Goal: Information Seeking & Learning: Learn about a topic

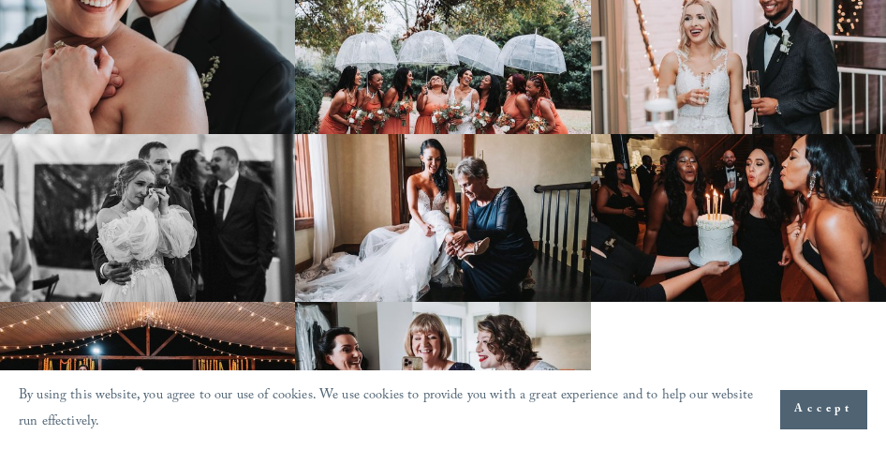
scroll to position [937, 0]
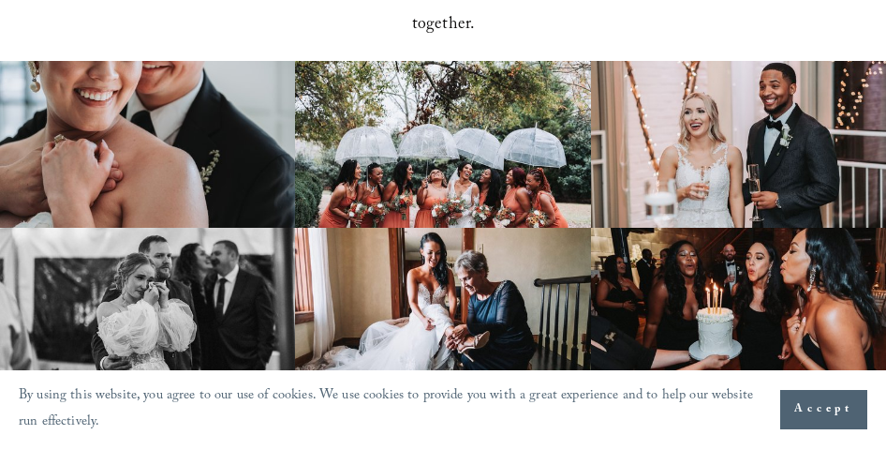
click at [544, 147] on img at bounding box center [442, 144] width 295 height 167
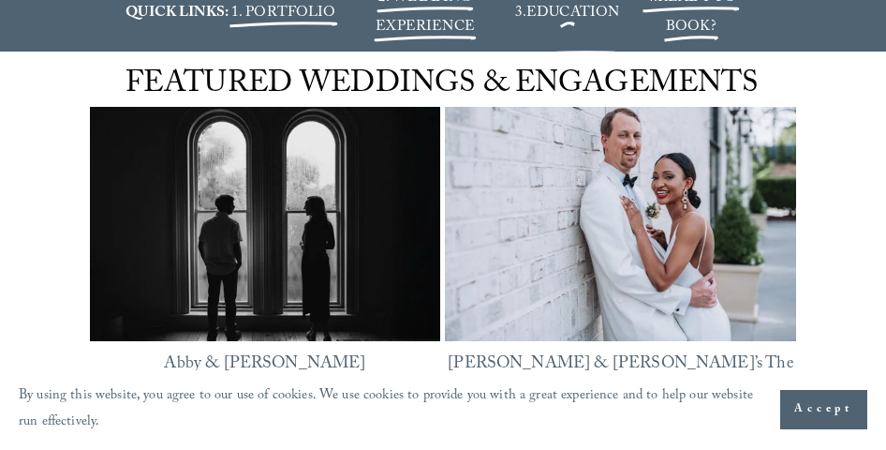
scroll to position [2248, 0]
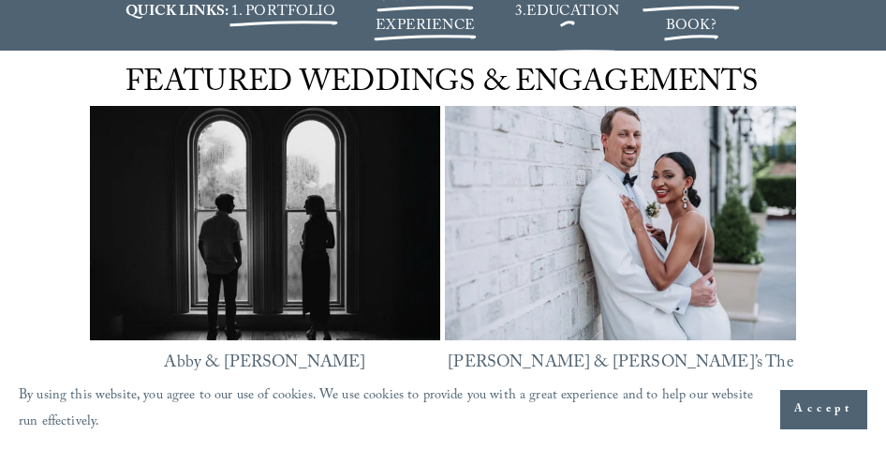
click at [290, 242] on img at bounding box center [265, 222] width 351 height 263
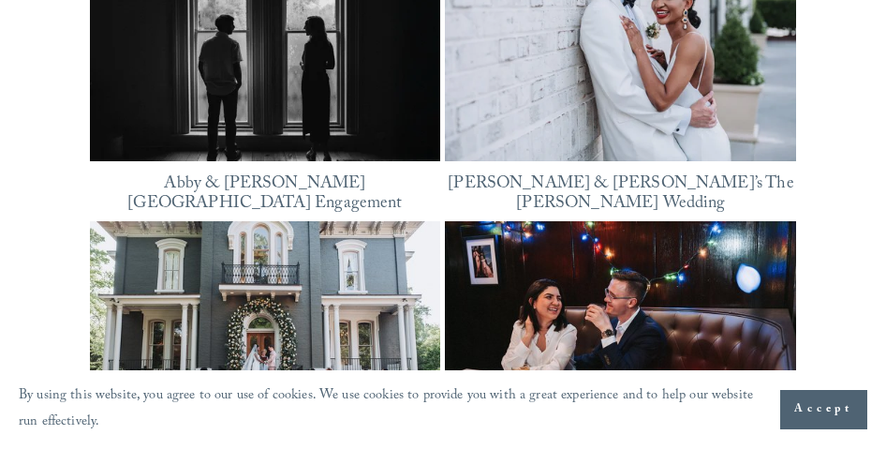
scroll to position [2521, 0]
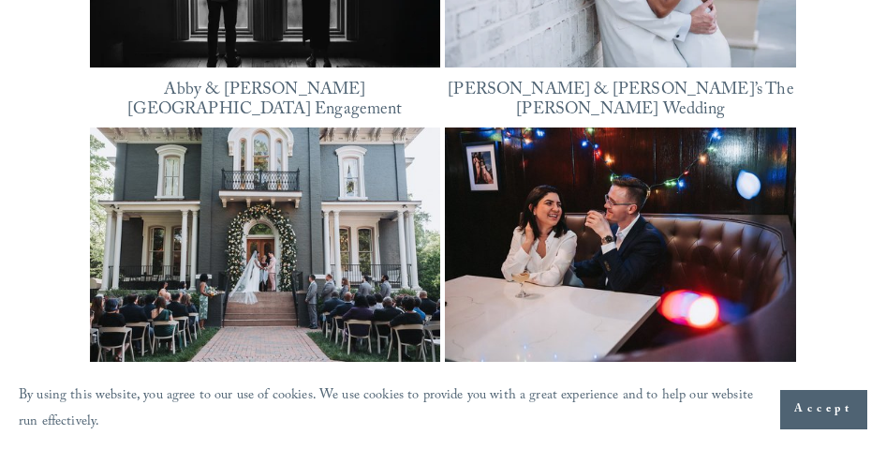
click at [498, 185] on img at bounding box center [620, 244] width 351 height 234
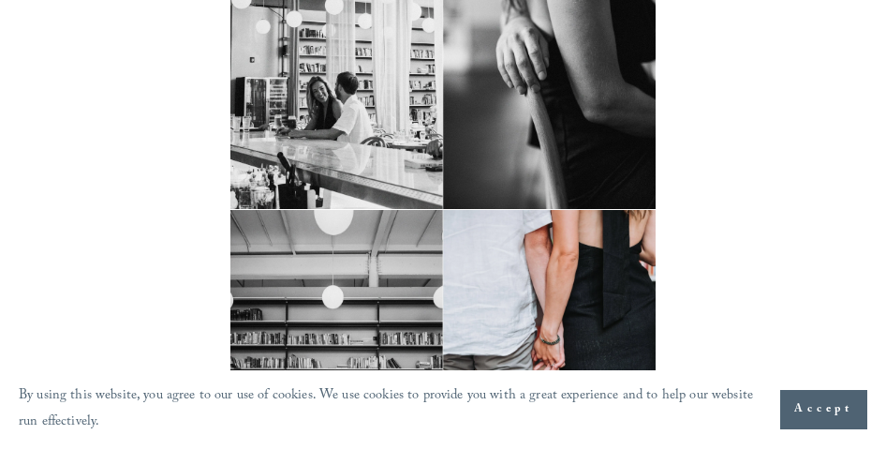
scroll to position [4965, 0]
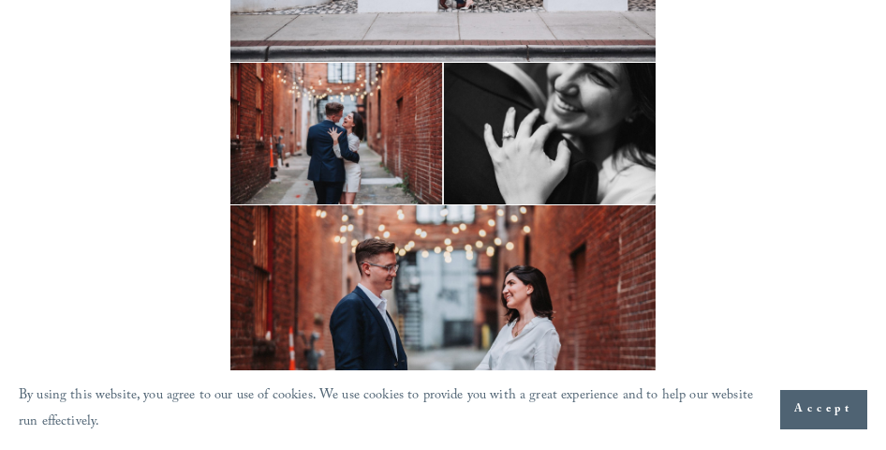
scroll to position [4403, 0]
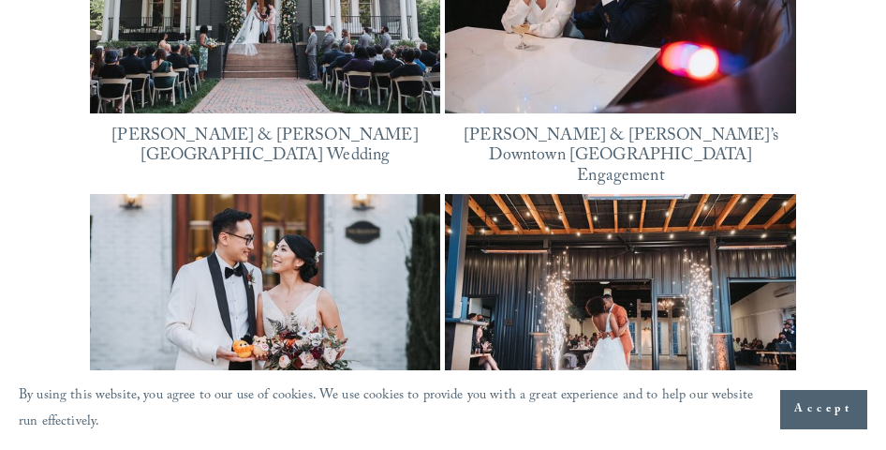
scroll to position [2802, 0]
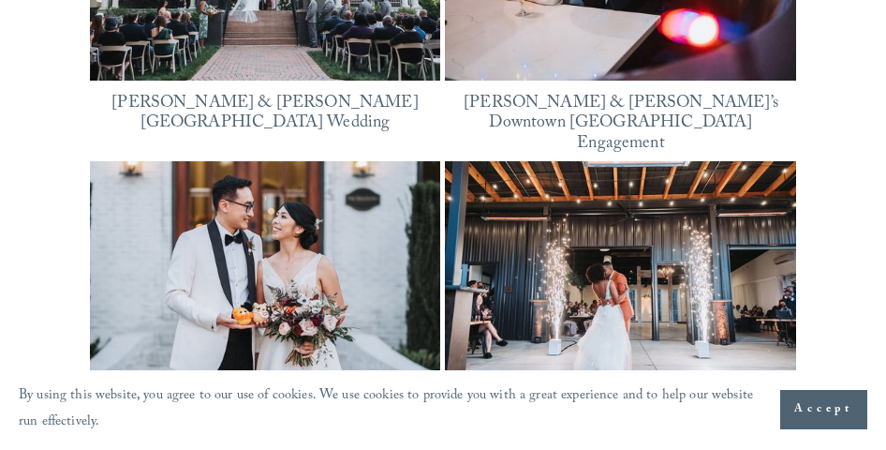
click at [319, 202] on img at bounding box center [265, 278] width 351 height 234
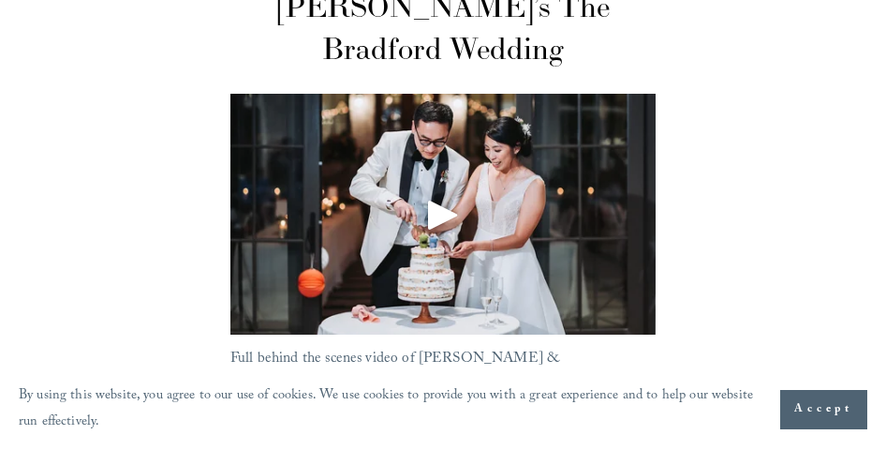
scroll to position [187, 0]
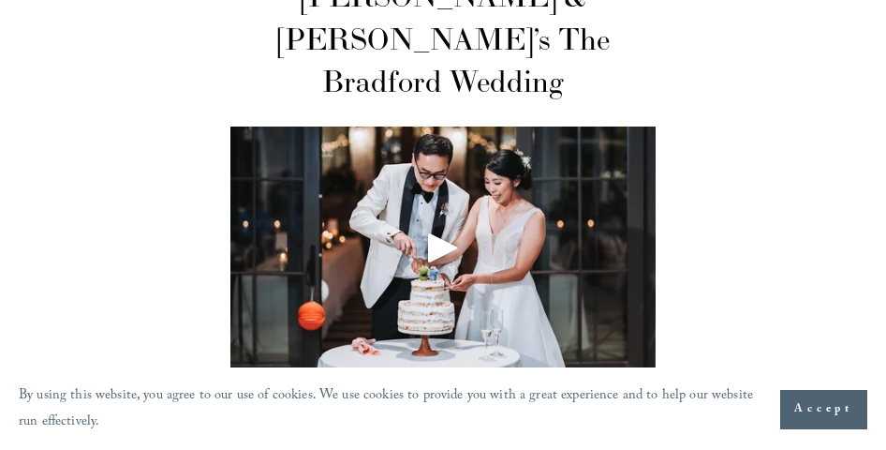
click at [442, 225] on div "Play" at bounding box center [443, 247] width 45 height 45
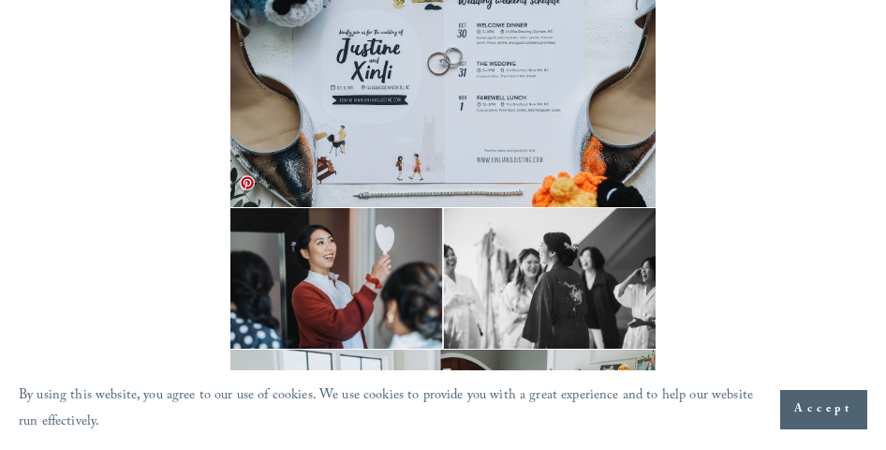
scroll to position [1405, 0]
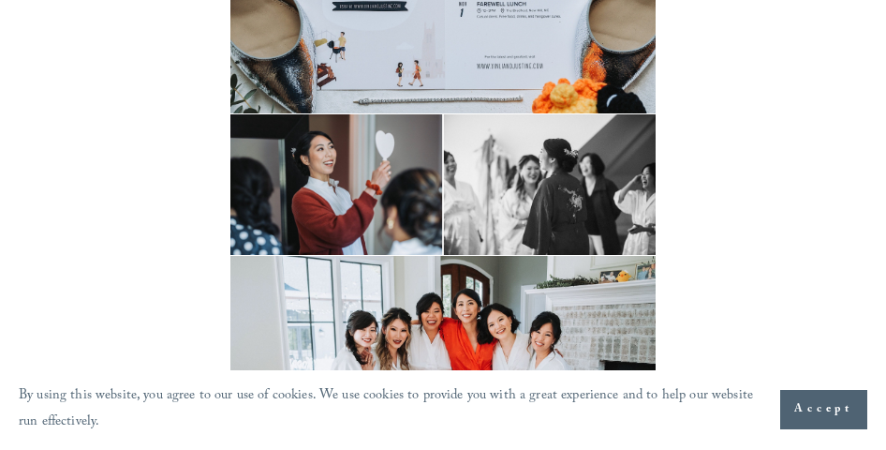
click at [790, 410] on button "Accept" at bounding box center [823, 409] width 87 height 39
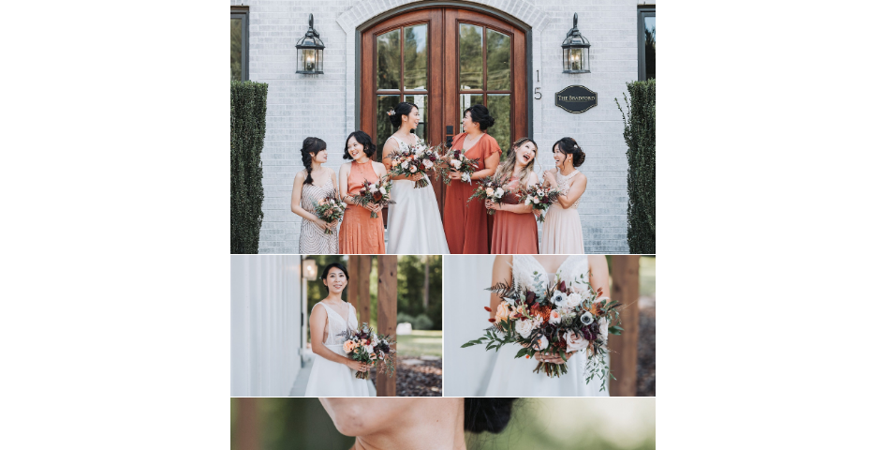
scroll to position [6839, 0]
